Goal: Find specific page/section: Find specific page/section

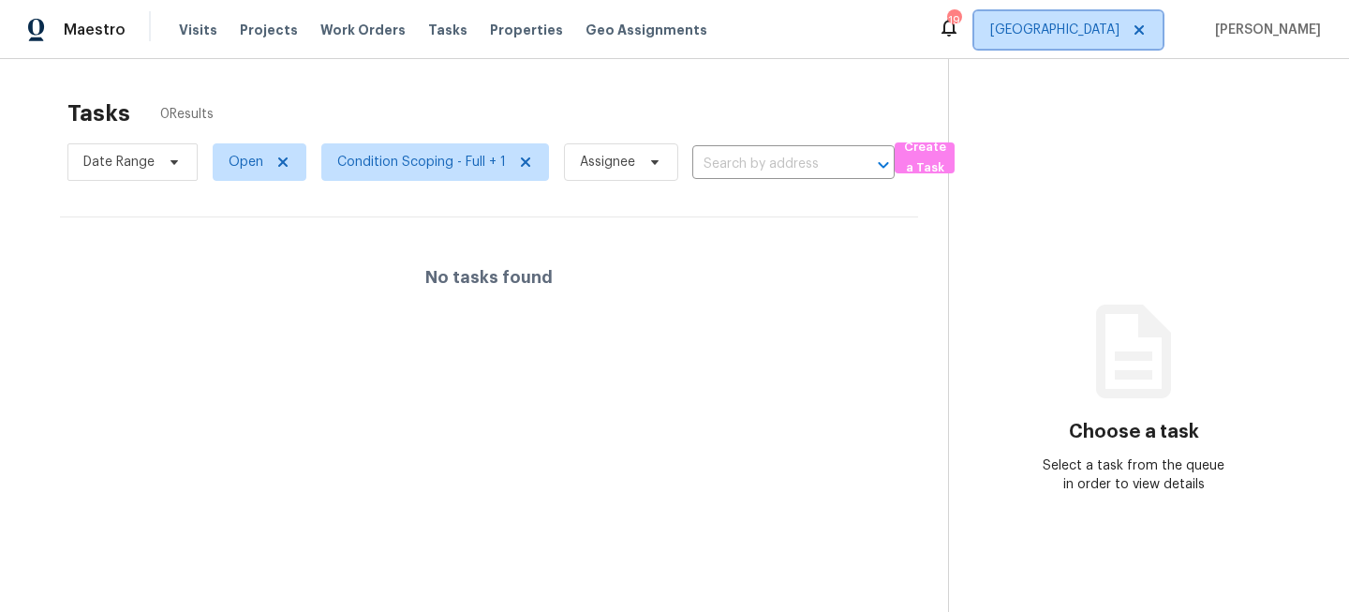
click at [1110, 23] on span "[GEOGRAPHIC_DATA]" at bounding box center [1055, 30] width 129 height 19
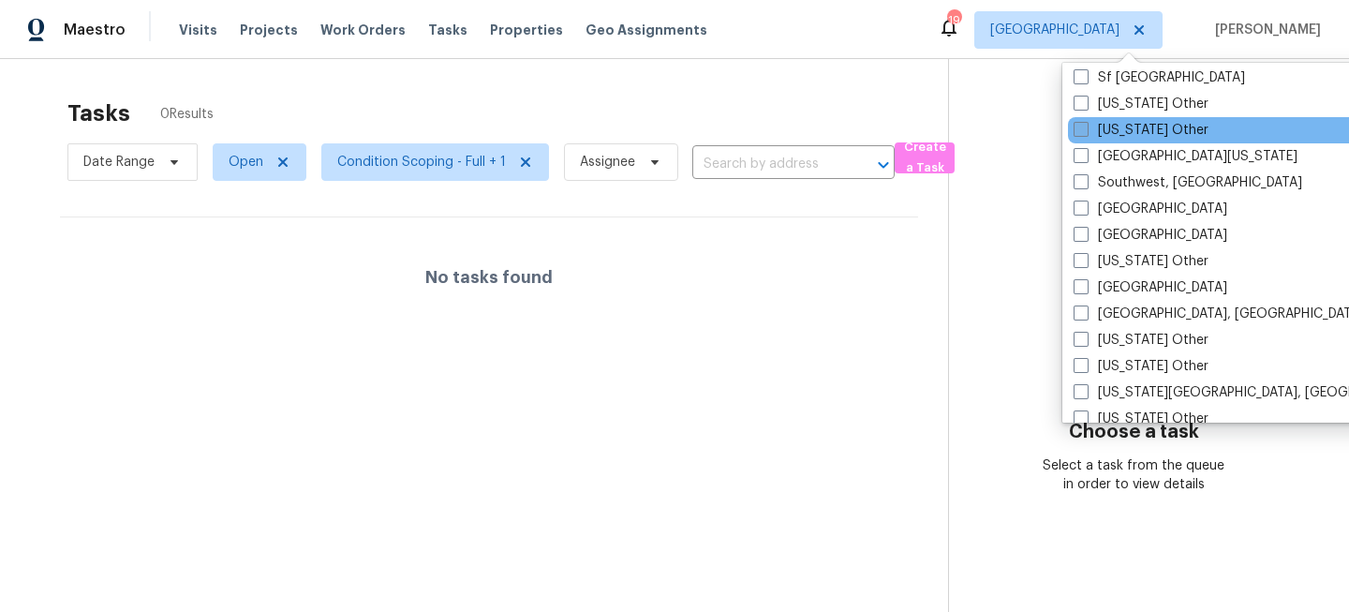
scroll to position [2634, 0]
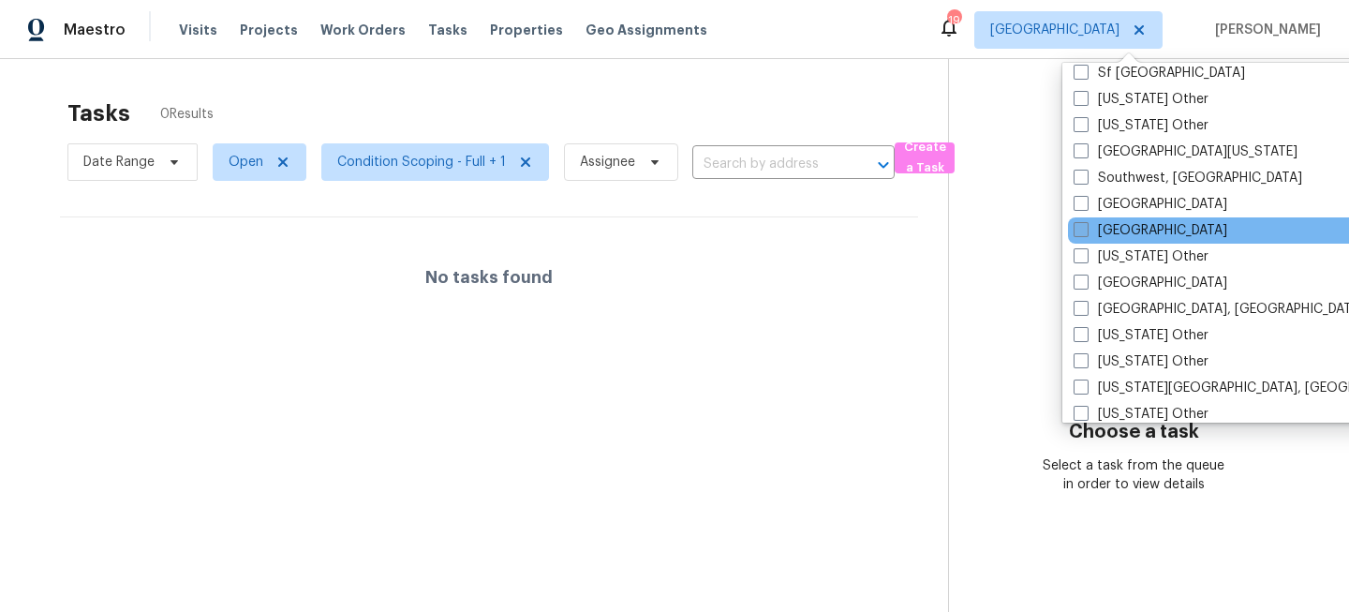
click at [1097, 226] on label "[GEOGRAPHIC_DATA]" at bounding box center [1151, 230] width 154 height 19
click at [1086, 226] on input "[GEOGRAPHIC_DATA]" at bounding box center [1080, 227] width 12 height 12
checkbox input "true"
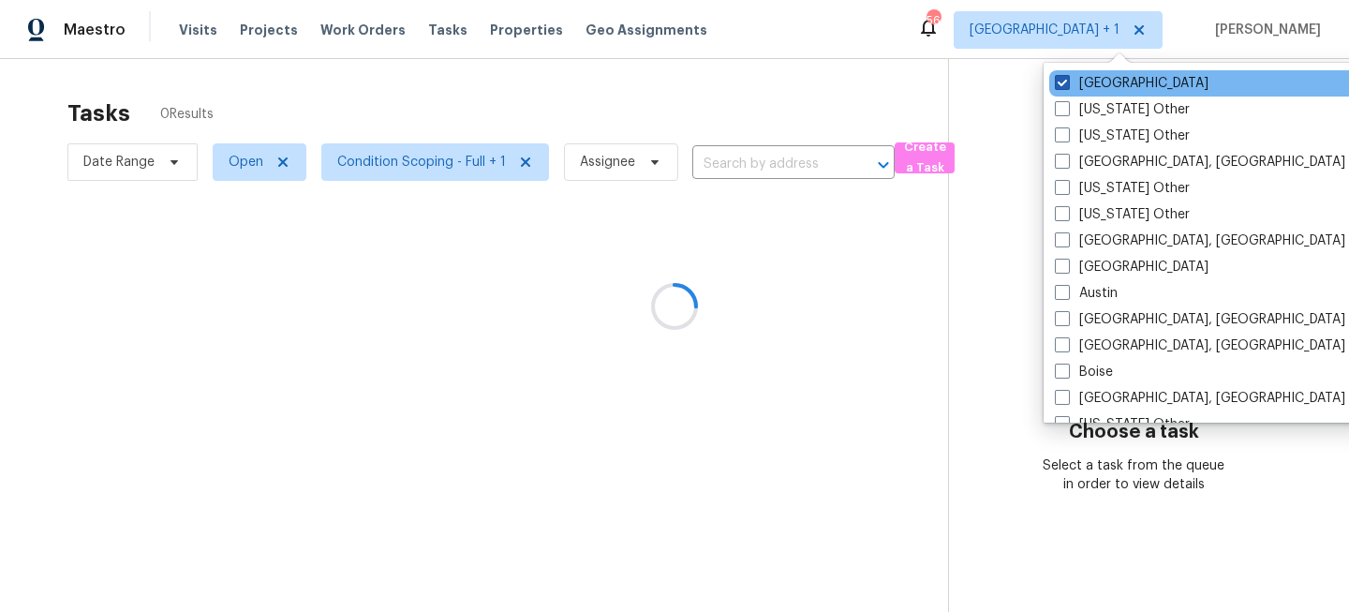
click at [1094, 77] on label "[GEOGRAPHIC_DATA]" at bounding box center [1132, 83] width 154 height 19
click at [1067, 77] on input "[GEOGRAPHIC_DATA]" at bounding box center [1061, 80] width 12 height 12
checkbox input "false"
